Goal: Task Accomplishment & Management: Complete application form

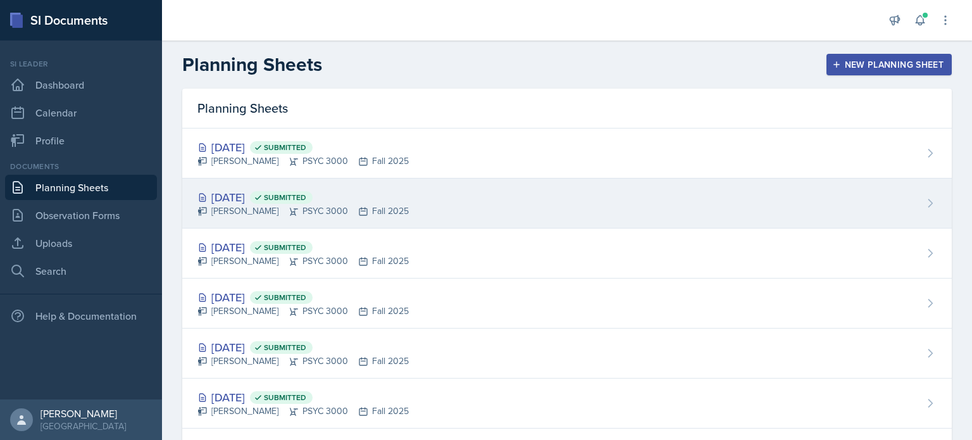
click at [523, 198] on div "[DATE] Submitted [PERSON_NAME] PSYC 3000 Fall 2025" at bounding box center [566, 203] width 769 height 50
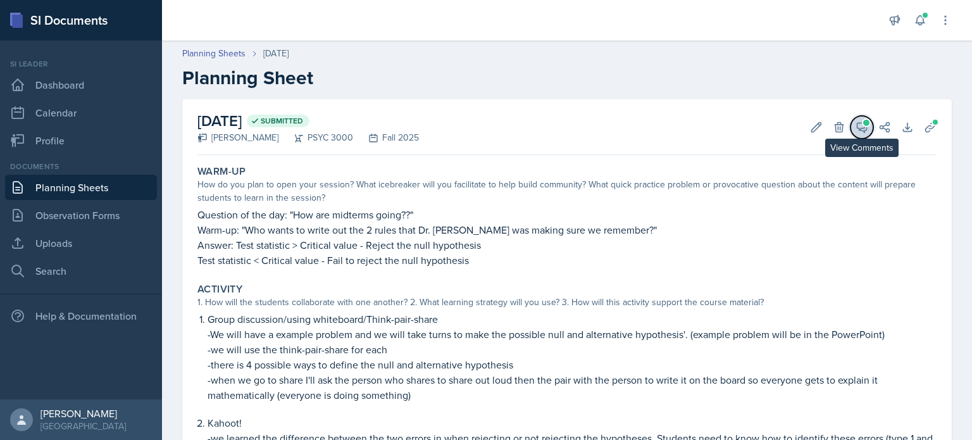
click at [858, 132] on icon at bounding box center [861, 127] width 13 height 13
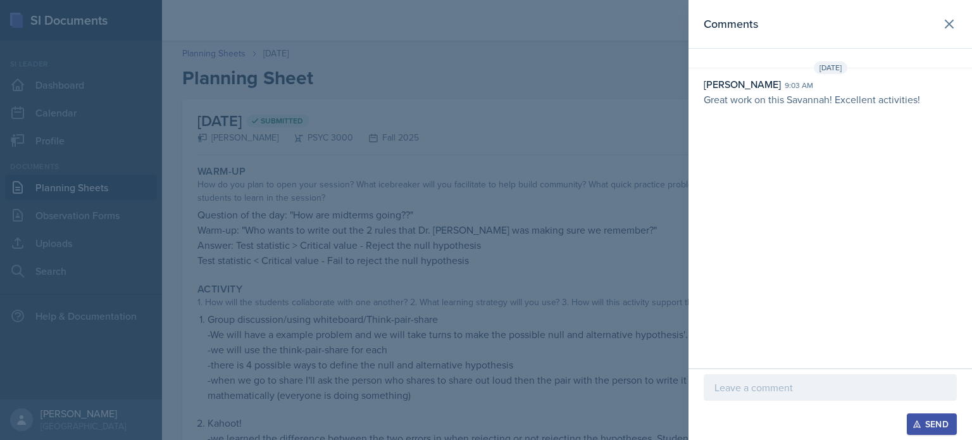
click at [743, 387] on p at bounding box center [830, 387] width 232 height 15
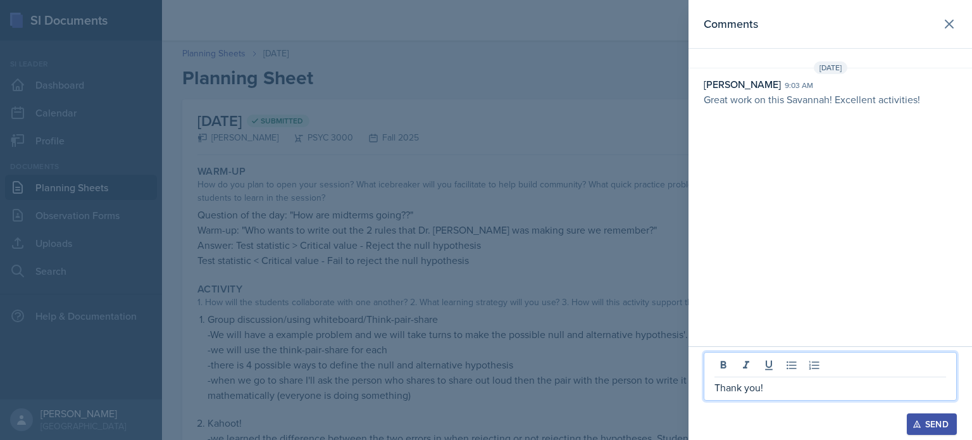
click at [929, 424] on div "Send" at bounding box center [932, 424] width 34 height 10
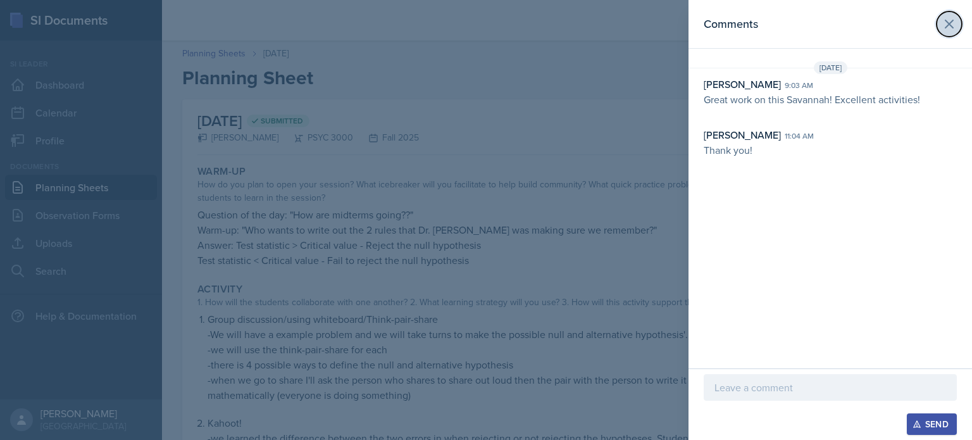
click at [951, 26] on icon at bounding box center [949, 24] width 8 height 8
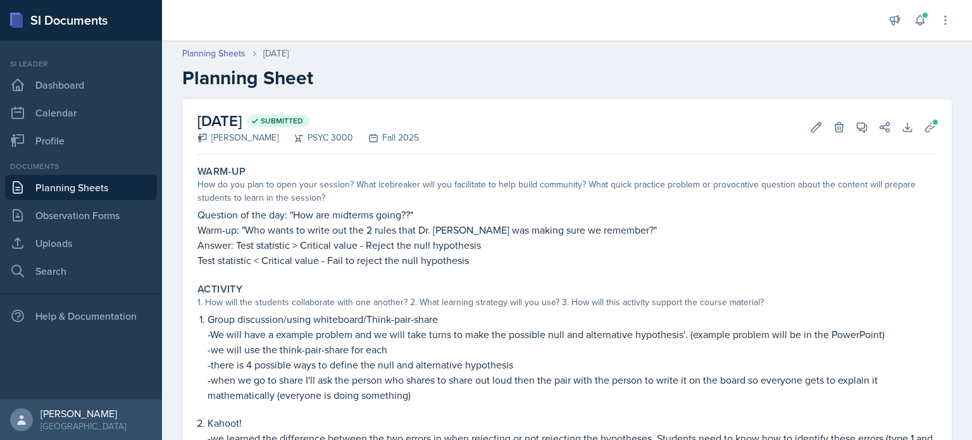
click at [73, 185] on link "Planning Sheets" at bounding box center [81, 187] width 152 height 25
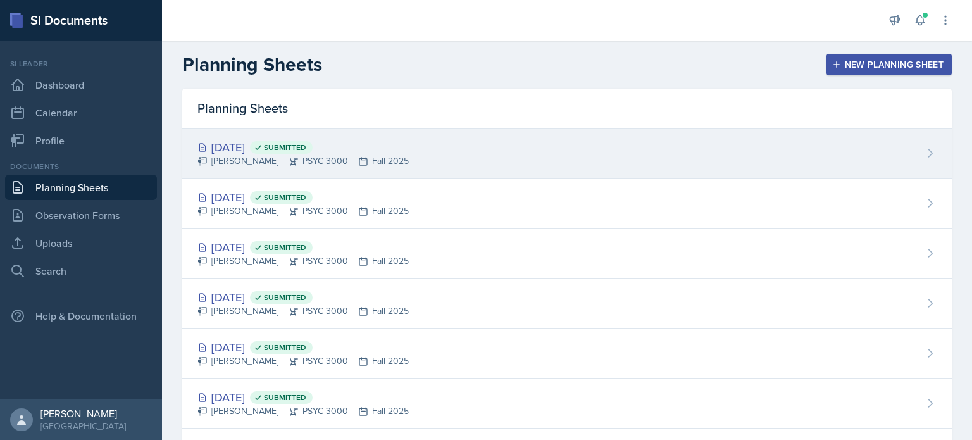
click at [242, 147] on div "[DATE] Submitted" at bounding box center [302, 147] width 211 height 17
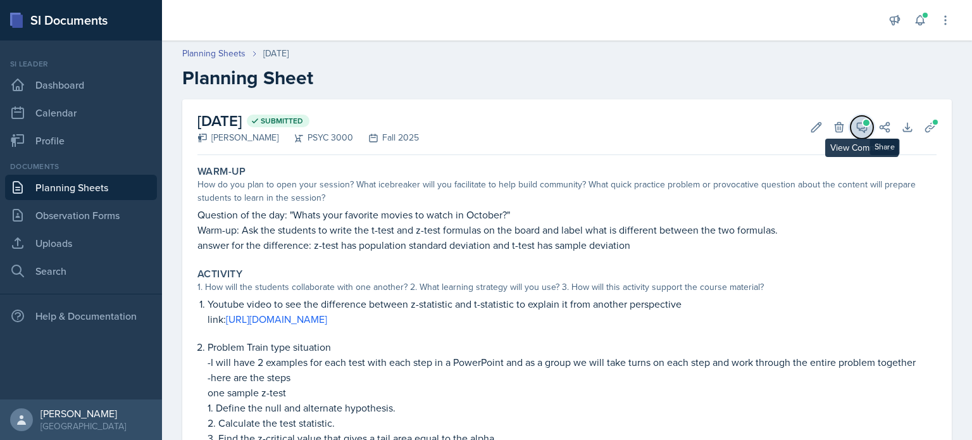
click at [866, 123] on span at bounding box center [866, 123] width 6 height 6
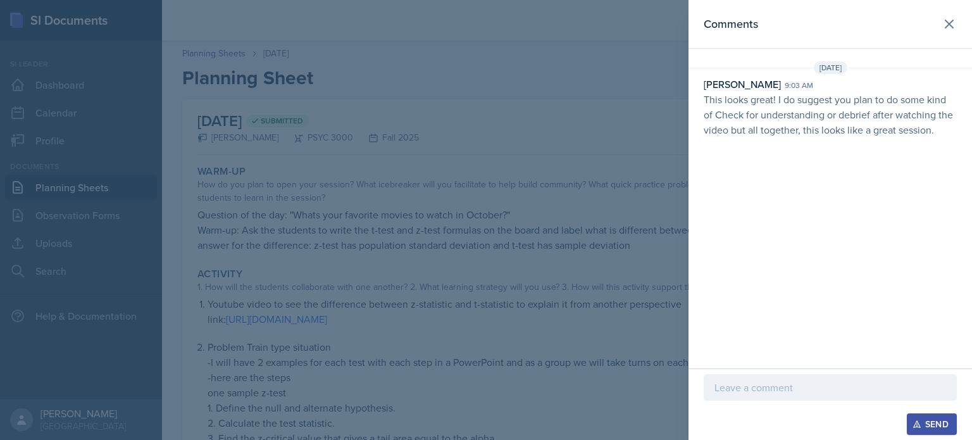
click at [727, 390] on p at bounding box center [830, 387] width 232 height 15
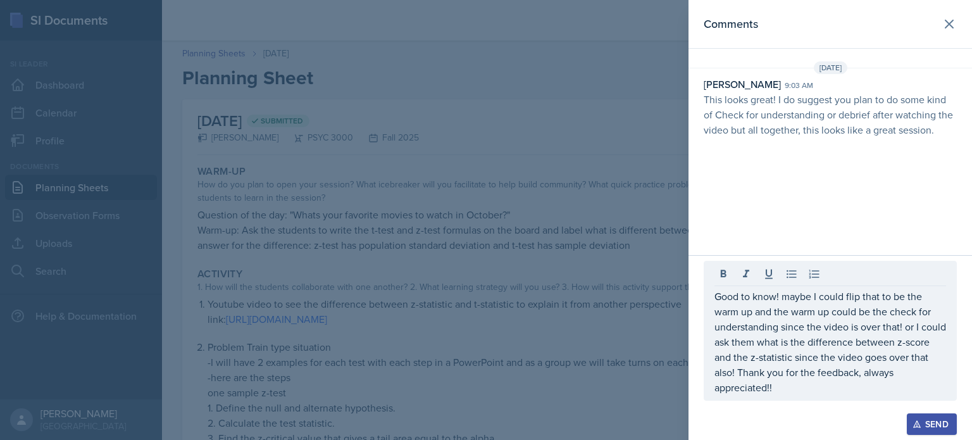
click at [910, 423] on button "Send" at bounding box center [931, 424] width 50 height 22
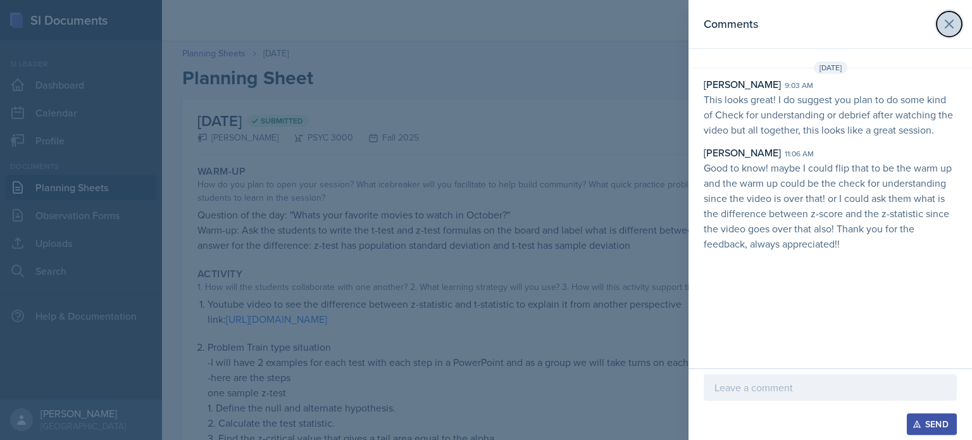
click at [953, 28] on icon at bounding box center [948, 23] width 15 height 15
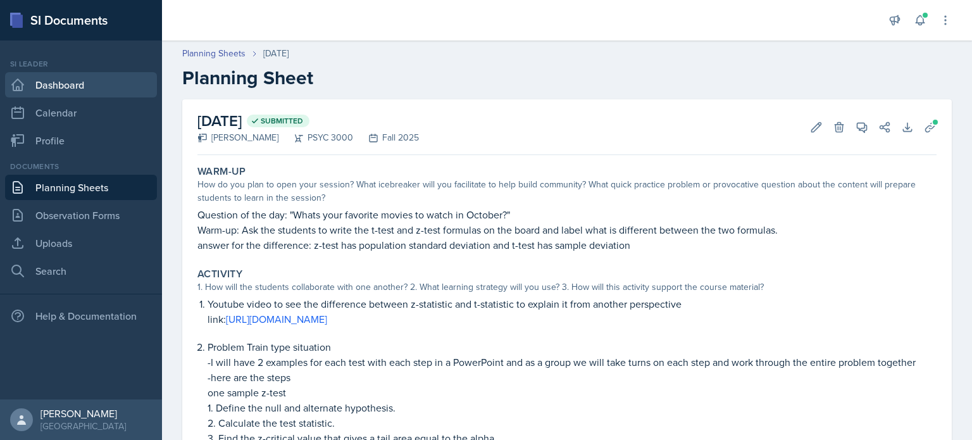
click at [98, 96] on link "Dashboard" at bounding box center [81, 84] width 152 height 25
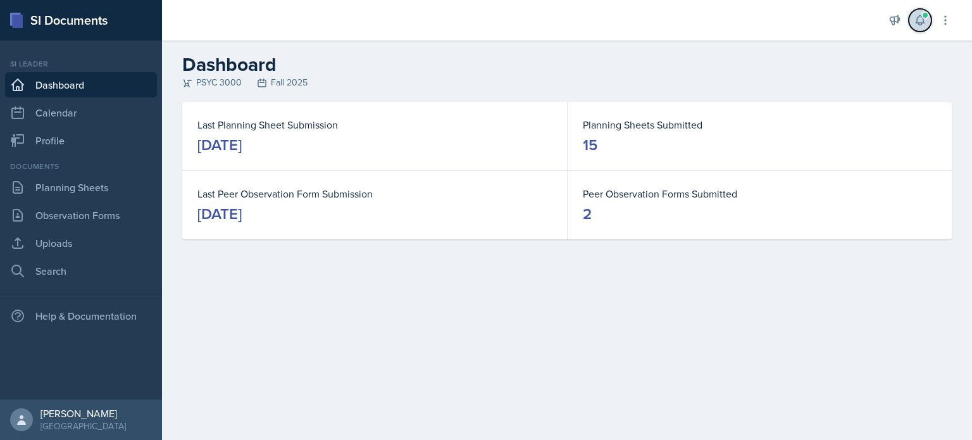
click at [913, 20] on icon at bounding box center [919, 20] width 13 height 13
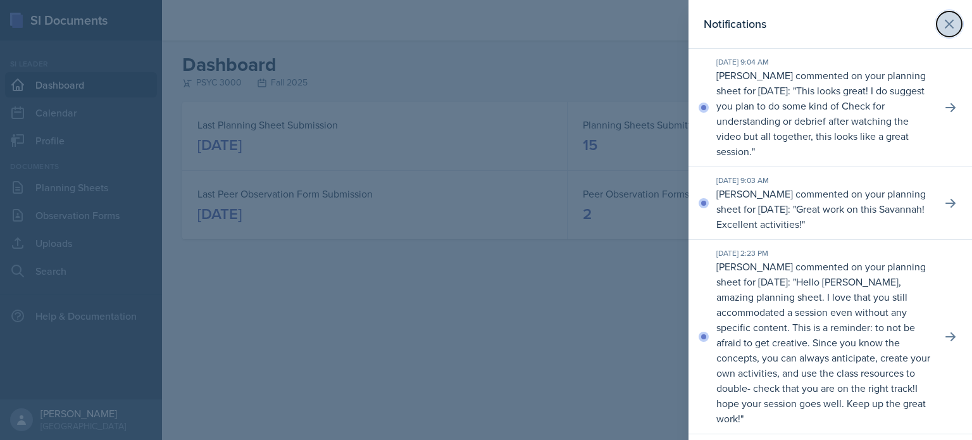
click at [950, 22] on icon at bounding box center [949, 24] width 8 height 8
